Goal: Information Seeking & Learning: Learn about a topic

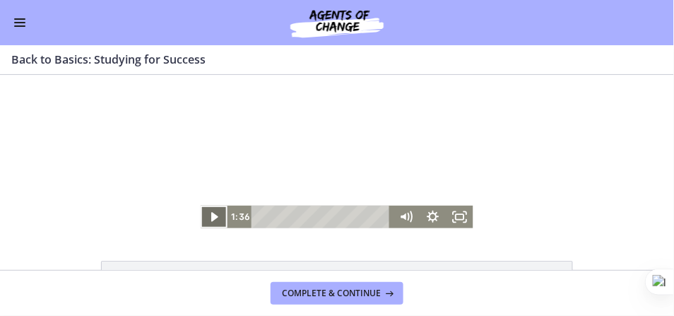
click at [213, 213] on icon "Play Video" at bounding box center [215, 216] width 27 height 23
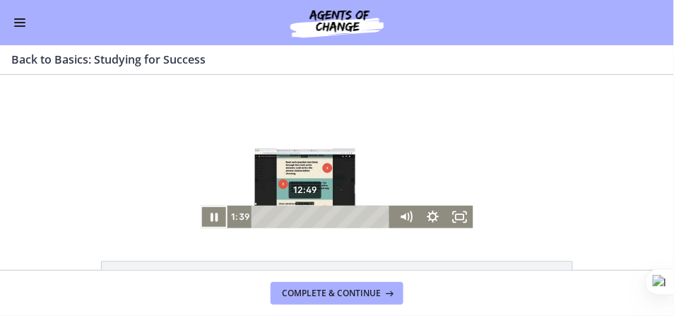
click at [303, 215] on div "12:49" at bounding box center [323, 216] width 125 height 23
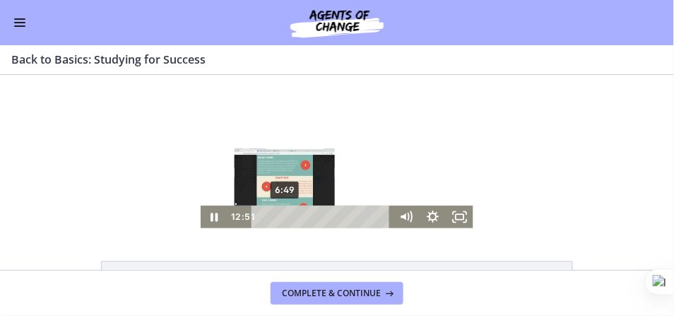
click at [282, 215] on div "6:49" at bounding box center [323, 216] width 125 height 23
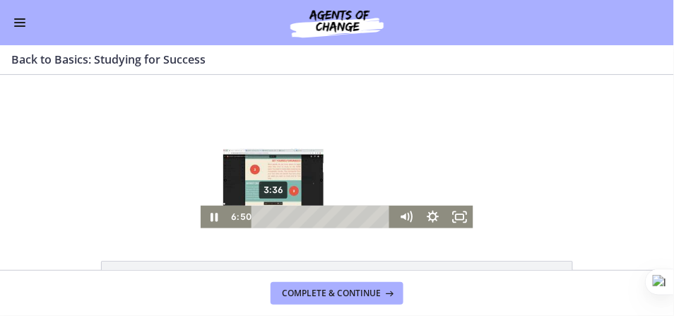
click at [270, 213] on div "3:36" at bounding box center [323, 216] width 125 height 23
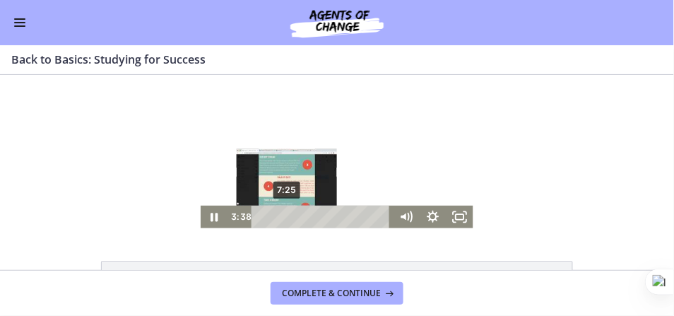
click at [283, 216] on div "7:25" at bounding box center [323, 216] width 125 height 23
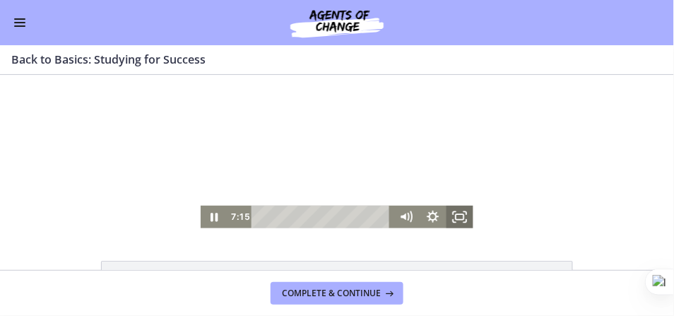
click at [459, 213] on rect "Fullscreen" at bounding box center [459, 216] width 8 height 6
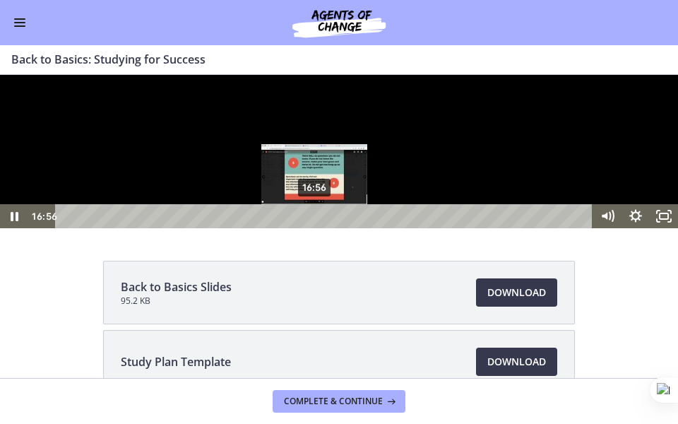
click at [315, 228] on div "16:56" at bounding box center [326, 216] width 520 height 24
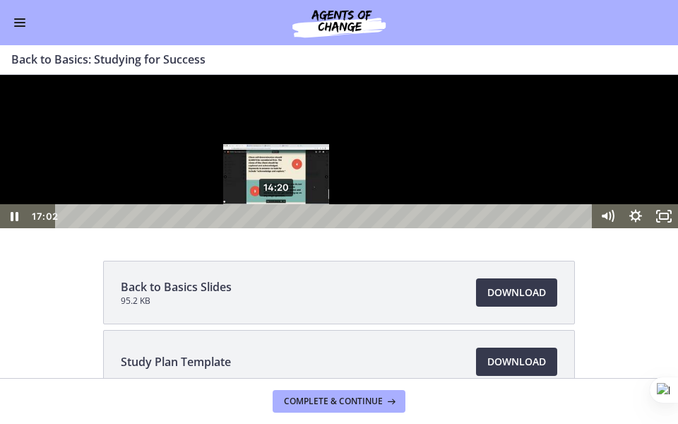
click at [277, 228] on div "14:20" at bounding box center [326, 216] width 520 height 24
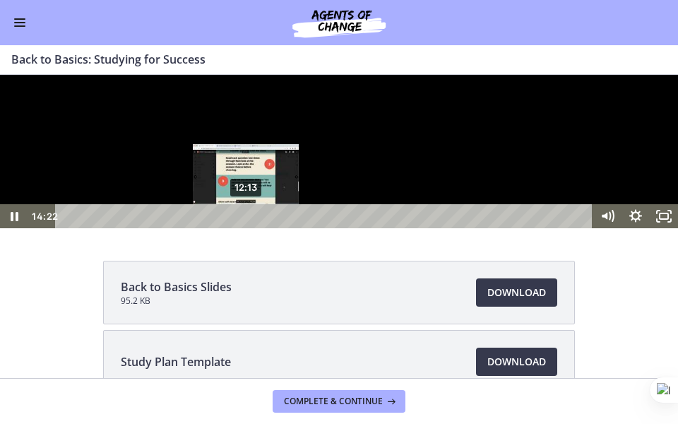
click at [246, 228] on div "12:13" at bounding box center [326, 216] width 520 height 24
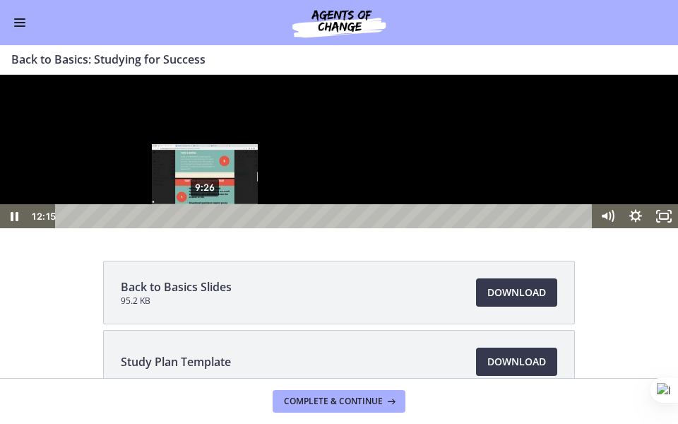
click at [204, 228] on div "9:26" at bounding box center [326, 216] width 520 height 24
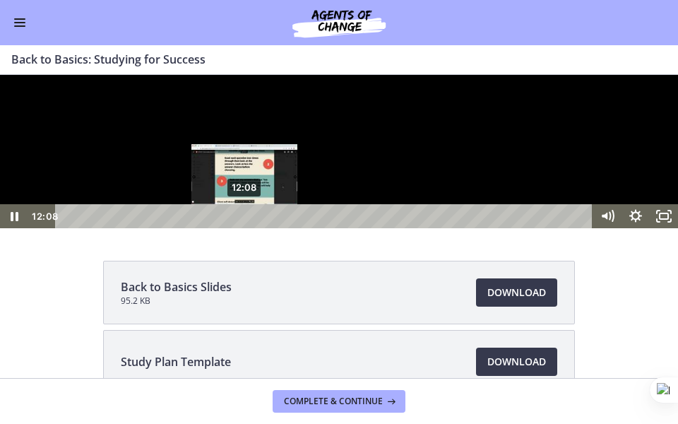
click at [244, 228] on div "12:08" at bounding box center [326, 216] width 520 height 24
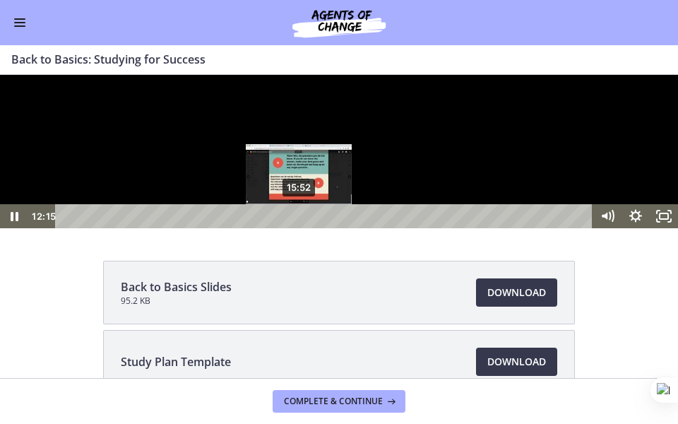
click at [299, 228] on div "15:52" at bounding box center [326, 216] width 520 height 24
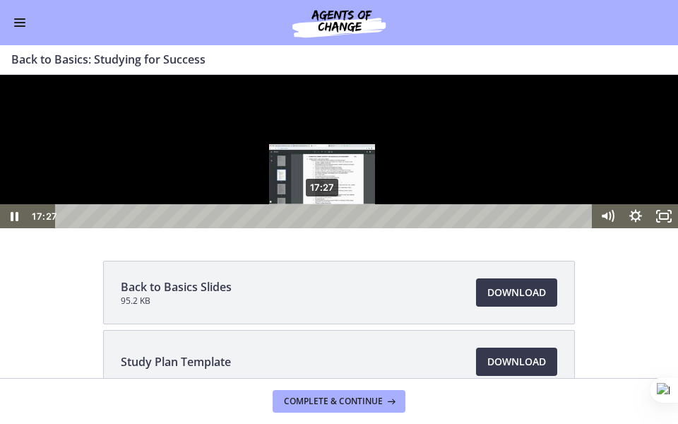
click at [323, 228] on div "17:27" at bounding box center [326, 216] width 520 height 24
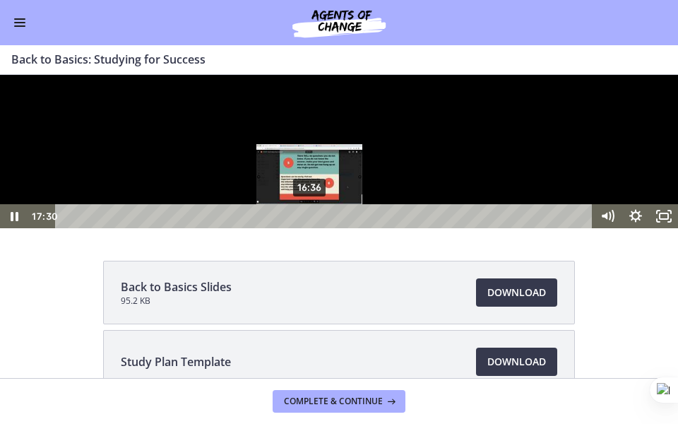
click at [310, 228] on div "16:36" at bounding box center [326, 216] width 520 height 24
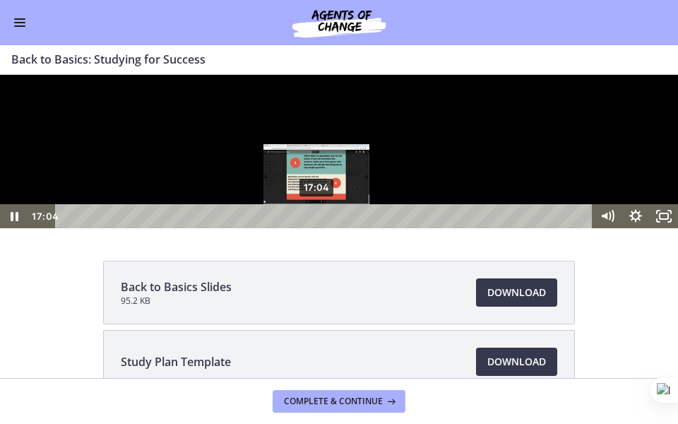
click at [317, 228] on div "17:04" at bounding box center [326, 216] width 520 height 24
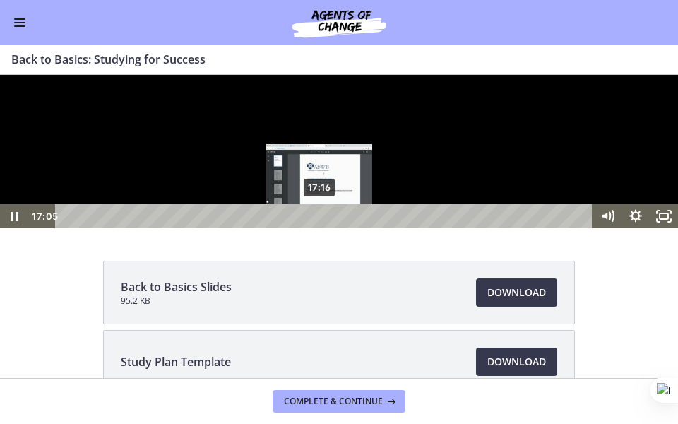
click at [320, 220] on div "Playbar" at bounding box center [317, 216] width 8 height 8
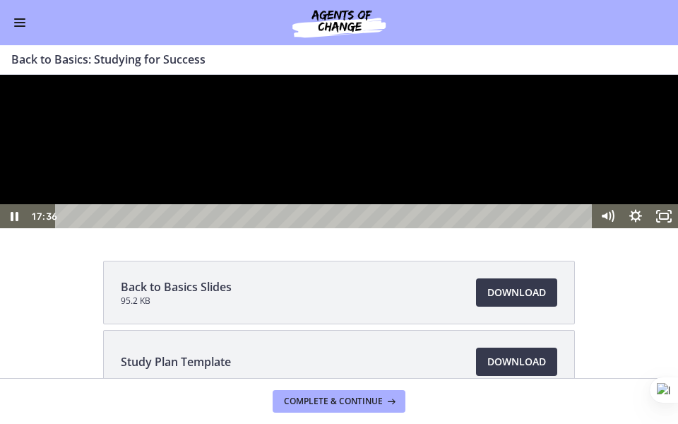
click at [173, 224] on div at bounding box center [339, 151] width 678 height 153
click at [11, 231] on icon "Play Video" at bounding box center [16, 216] width 34 height 29
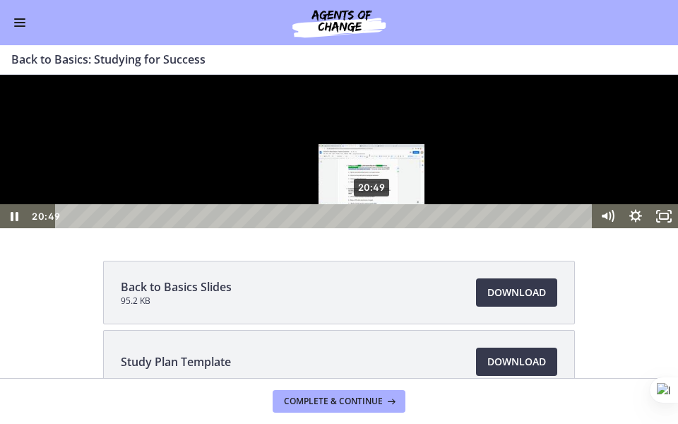
click at [372, 228] on div "20:49" at bounding box center [326, 216] width 520 height 24
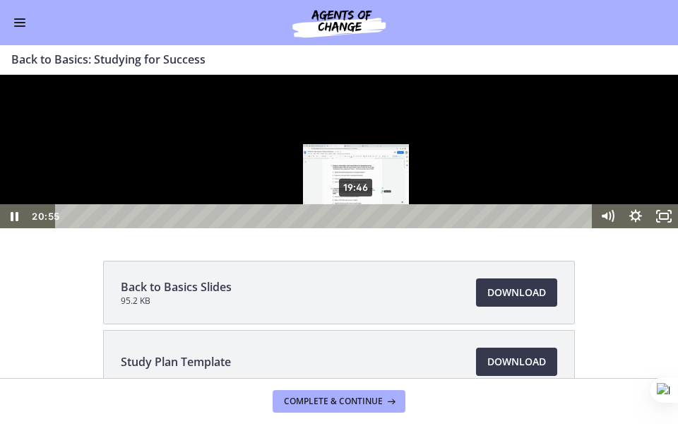
click at [357, 228] on div "19:46" at bounding box center [326, 216] width 520 height 24
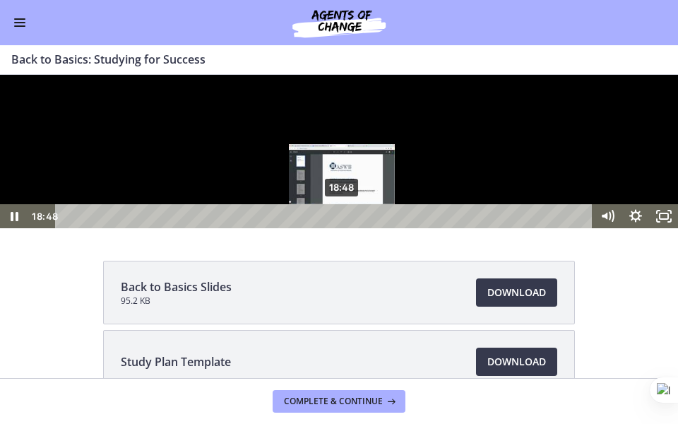
click at [342, 228] on div "18:48" at bounding box center [326, 216] width 520 height 24
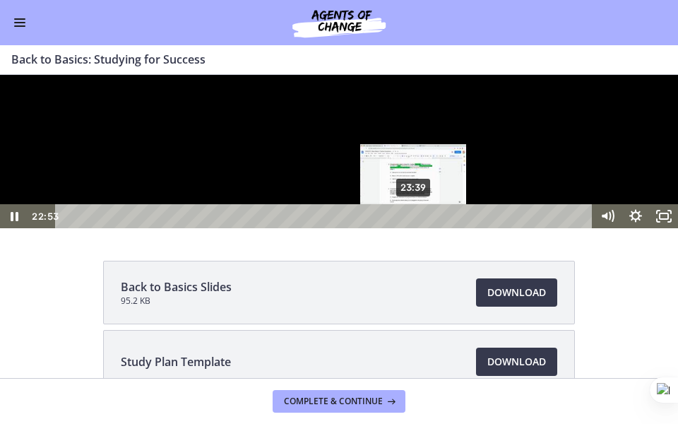
click at [414, 228] on div "23:39" at bounding box center [326, 216] width 520 height 24
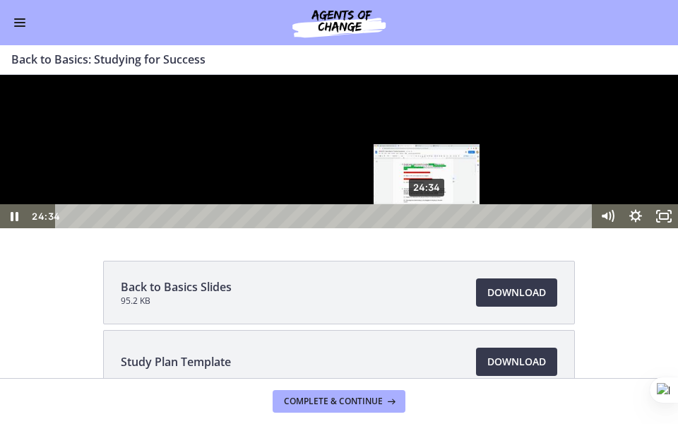
click at [427, 228] on div "24:34" at bounding box center [326, 216] width 520 height 24
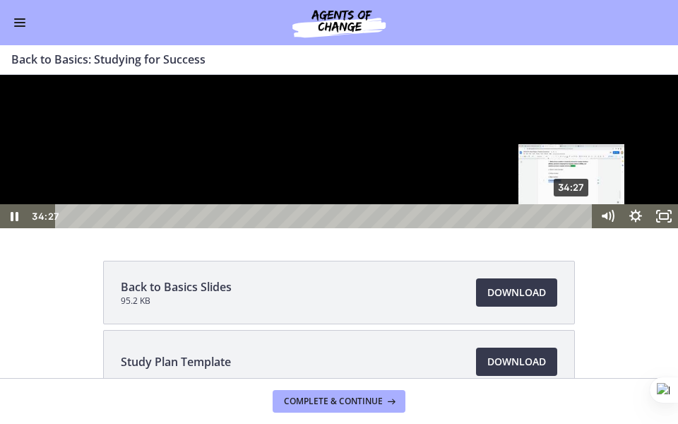
click at [573, 228] on div "34:27" at bounding box center [326, 216] width 520 height 24
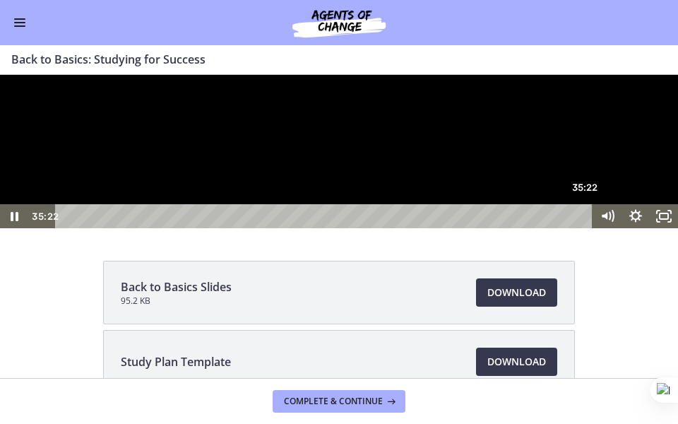
click at [586, 228] on div "35:22" at bounding box center [326, 216] width 520 height 24
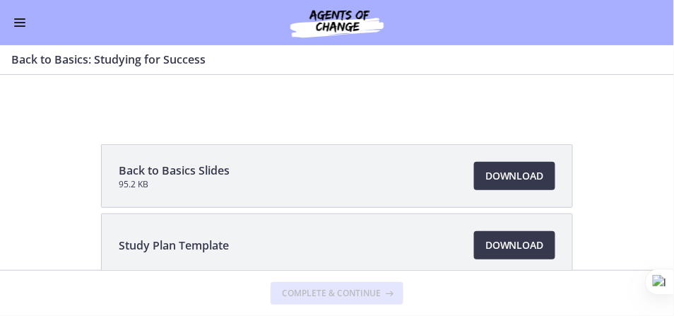
scroll to position [137, 0]
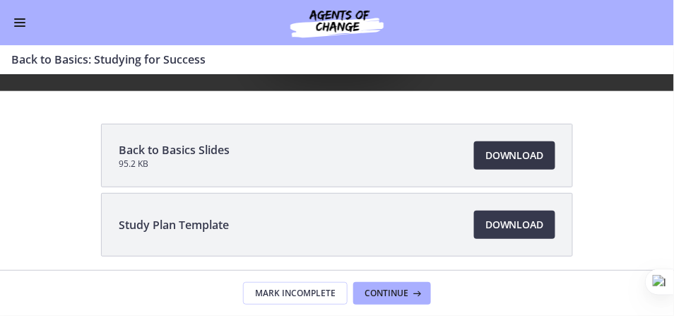
click at [508, 159] on span "Download Opens in a new window" at bounding box center [514, 155] width 59 height 17
click at [505, 228] on span "Download Opens in a new window" at bounding box center [514, 224] width 59 height 17
click at [400, 295] on span "Continue" at bounding box center [386, 292] width 44 height 11
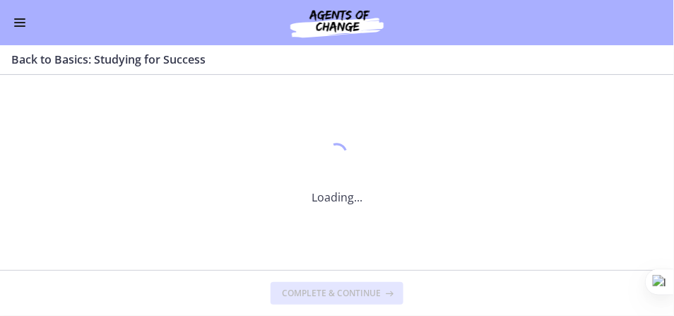
scroll to position [0, 0]
click at [25, 18] on span "Enable menu" at bounding box center [19, 18] width 11 height 1
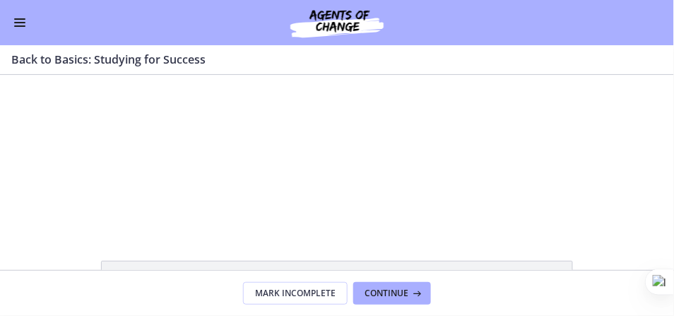
click at [21, 25] on span "Enable menu" at bounding box center [19, 25] width 11 height 1
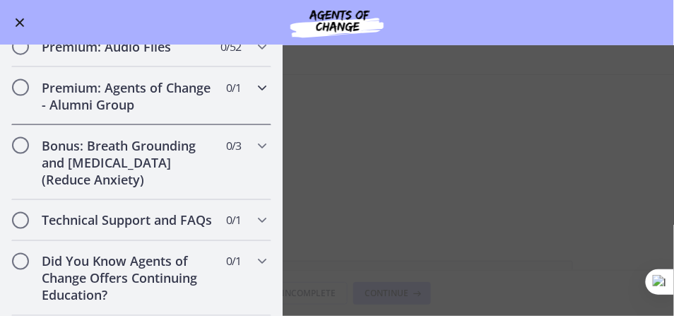
scroll to position [1403, 0]
click at [547, 164] on main "Back to Basics: Studying for Success Enable fullscreen Back to Basics Slides 95…" at bounding box center [337, 180] width 674 height 270
click at [539, 163] on main "Back to Basics: Studying for Success Enable fullscreen Back to Basics Slides 95…" at bounding box center [337, 180] width 674 height 270
click at [18, 24] on span "Enable menu" at bounding box center [20, 22] width 9 height 9
